Goal: Navigation & Orientation: Find specific page/section

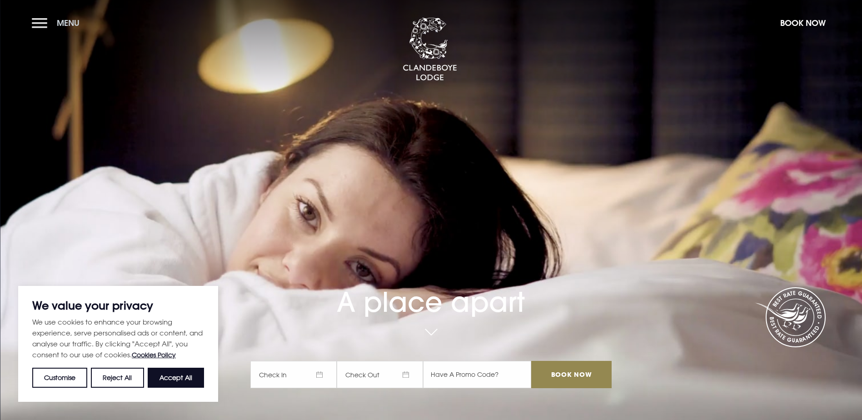
click at [54, 20] on button "Menu" at bounding box center [58, 23] width 52 height 20
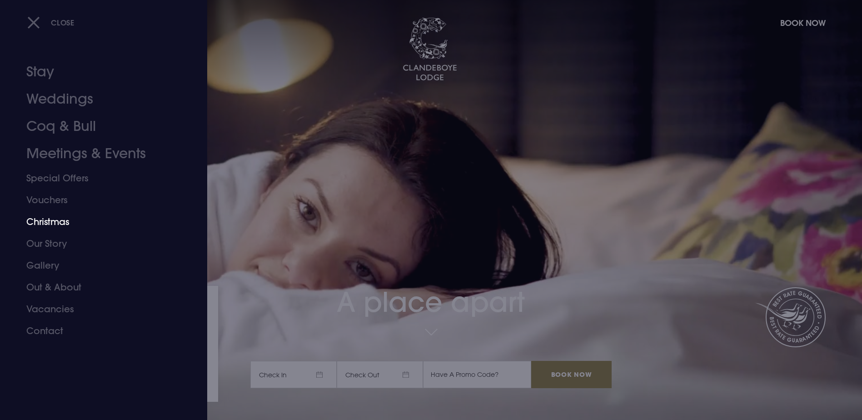
click at [41, 224] on link "Christmas" at bounding box center [98, 222] width 144 height 22
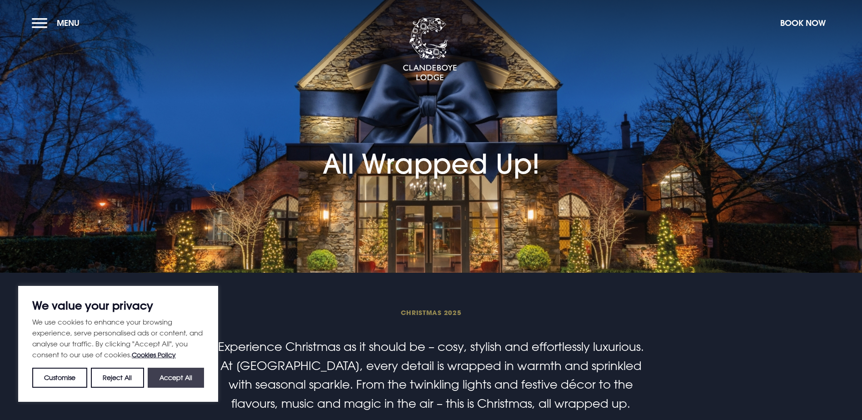
click at [171, 383] on button "Accept All" at bounding box center [176, 378] width 56 height 20
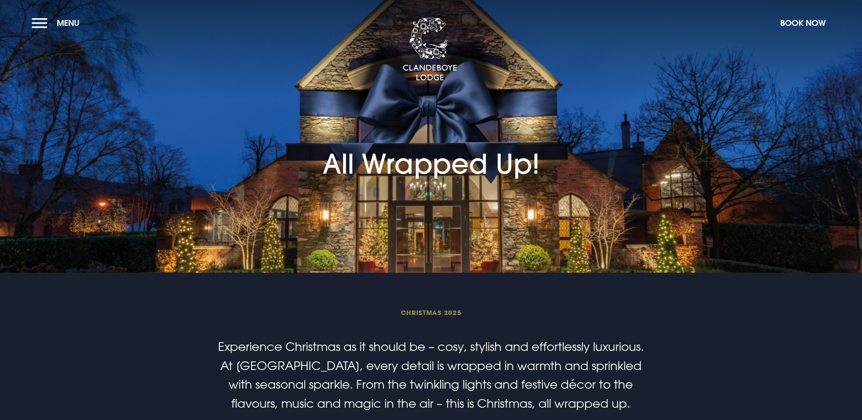
checkbox input "true"
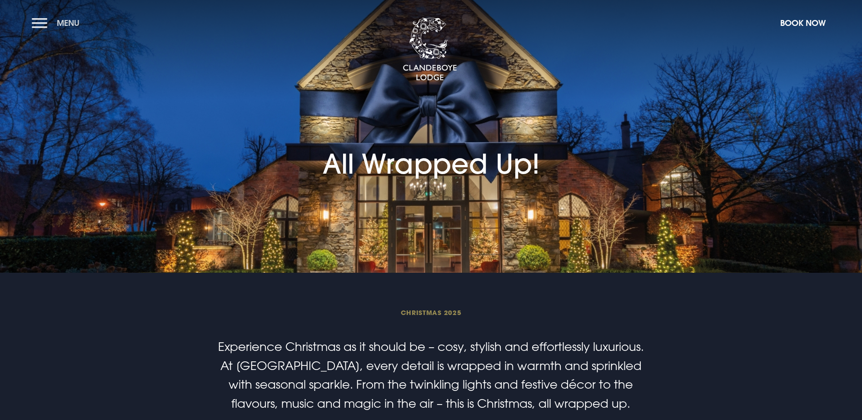
click at [38, 20] on button "Menu" at bounding box center [58, 23] width 52 height 20
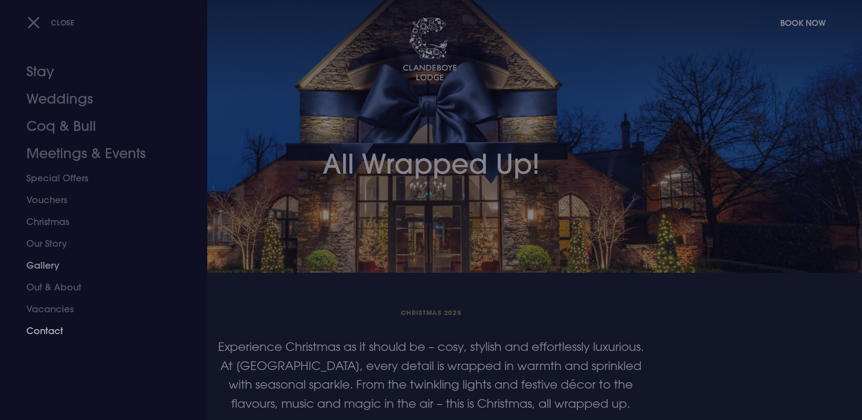
click at [50, 259] on link "Gallery" at bounding box center [98, 266] width 144 height 22
